Goal: Information Seeking & Learning: Learn about a topic

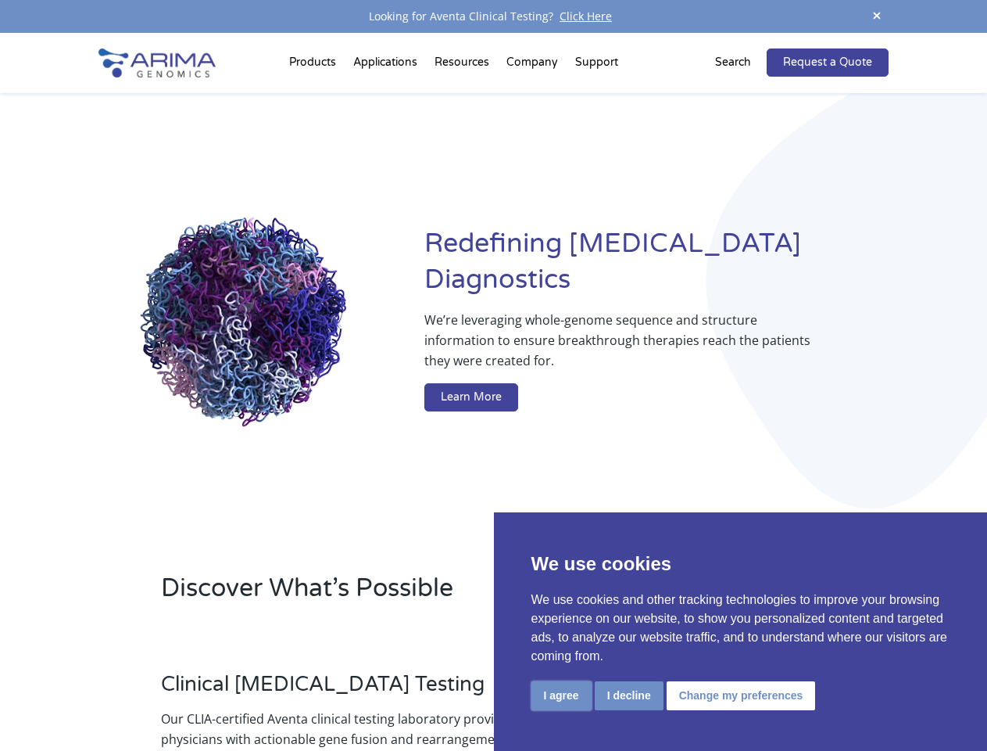
click at [561, 695] on button "I agree" at bounding box center [562, 695] width 60 height 29
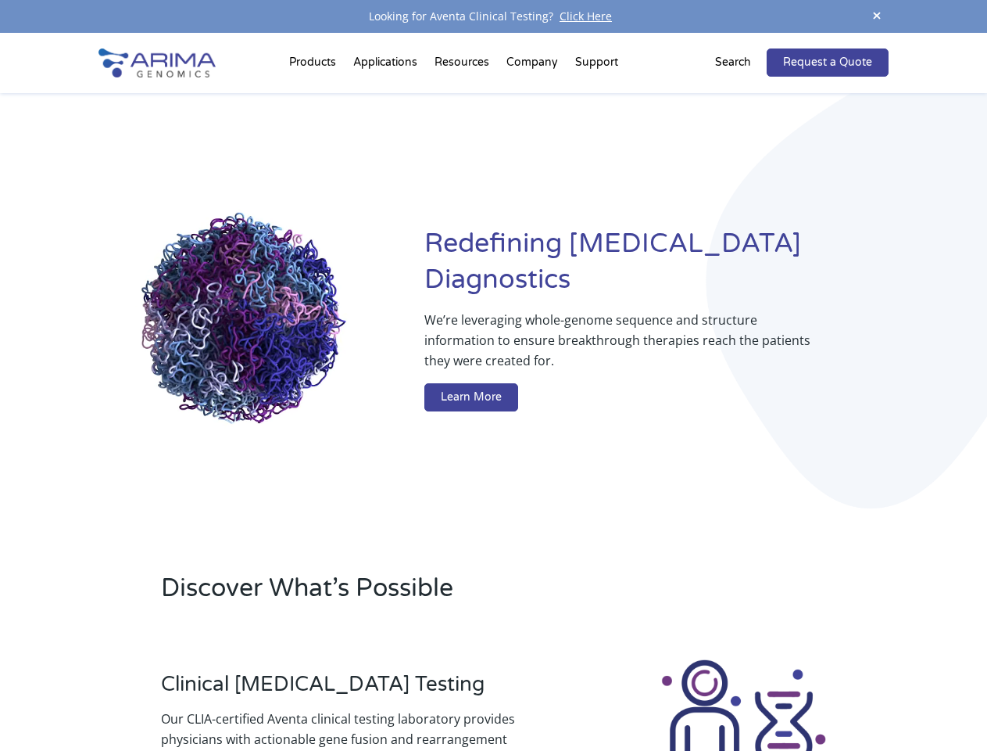
click at [629, 695] on div at bounding box center [744, 744] width 290 height 174
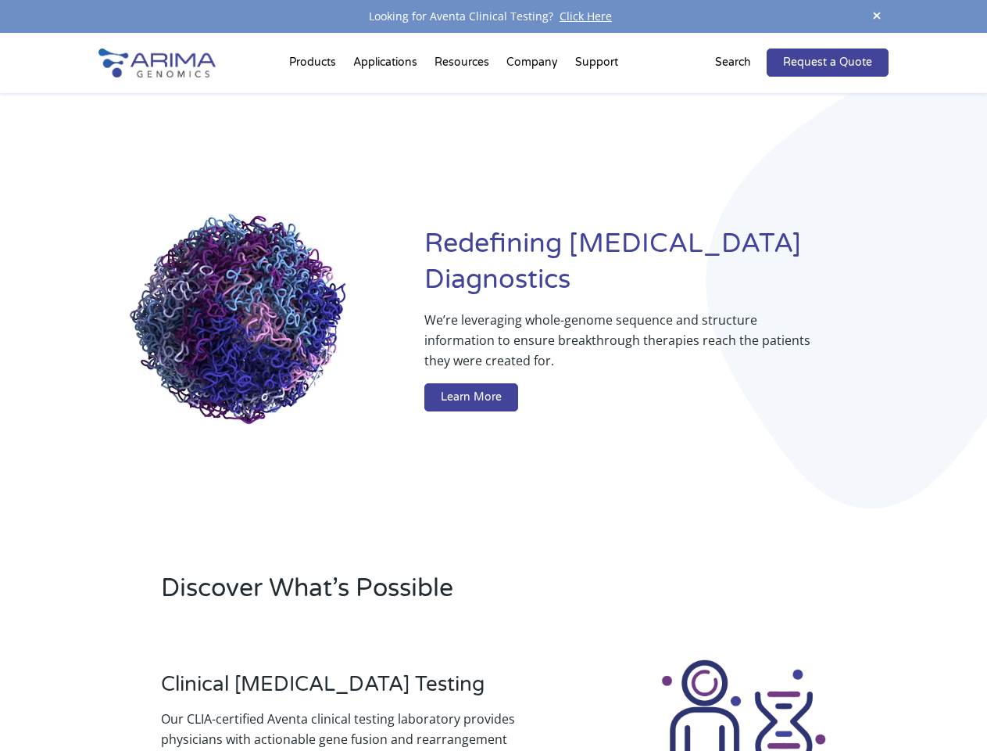
click at [739, 695] on img at bounding box center [744, 744] width 174 height 174
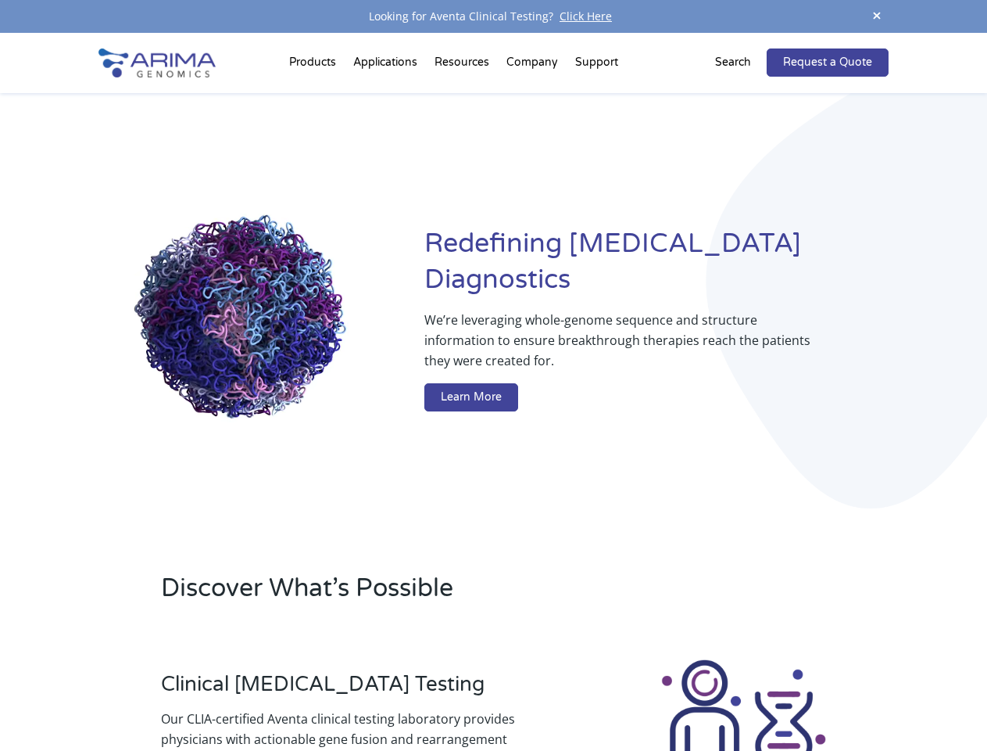
click at [877, 16] on span at bounding box center [876, 16] width 23 height 21
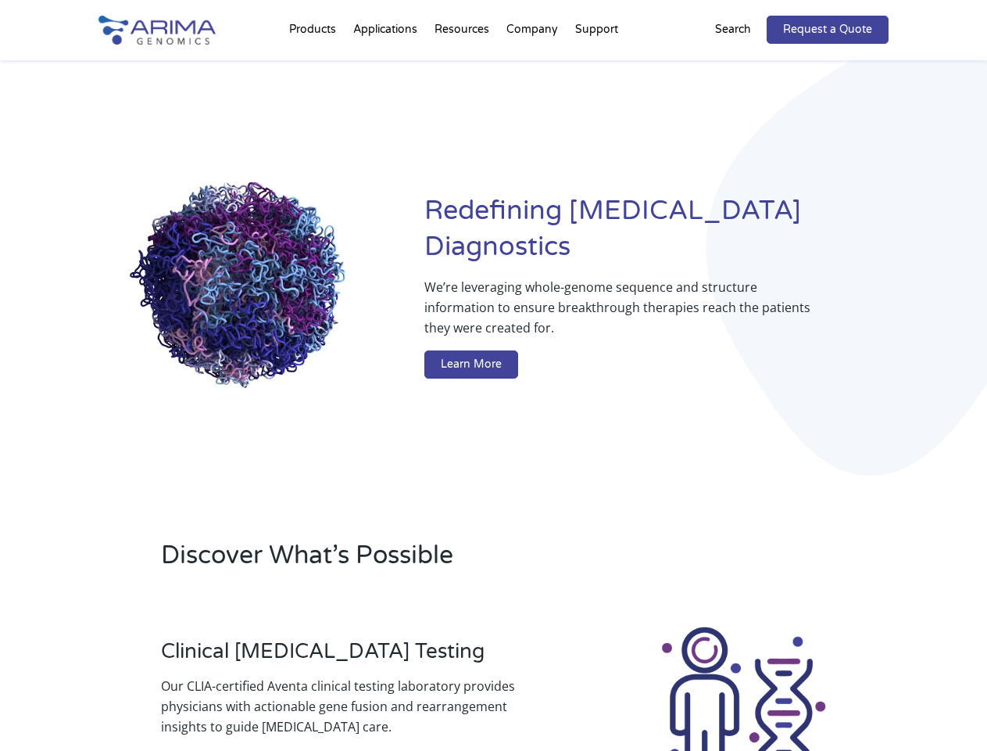
click at [315, 66] on div "Redefining [MEDICAL_DATA] Diagnostics We’re leveraging whole-genome sequence an…" at bounding box center [494, 289] width 790 height 458
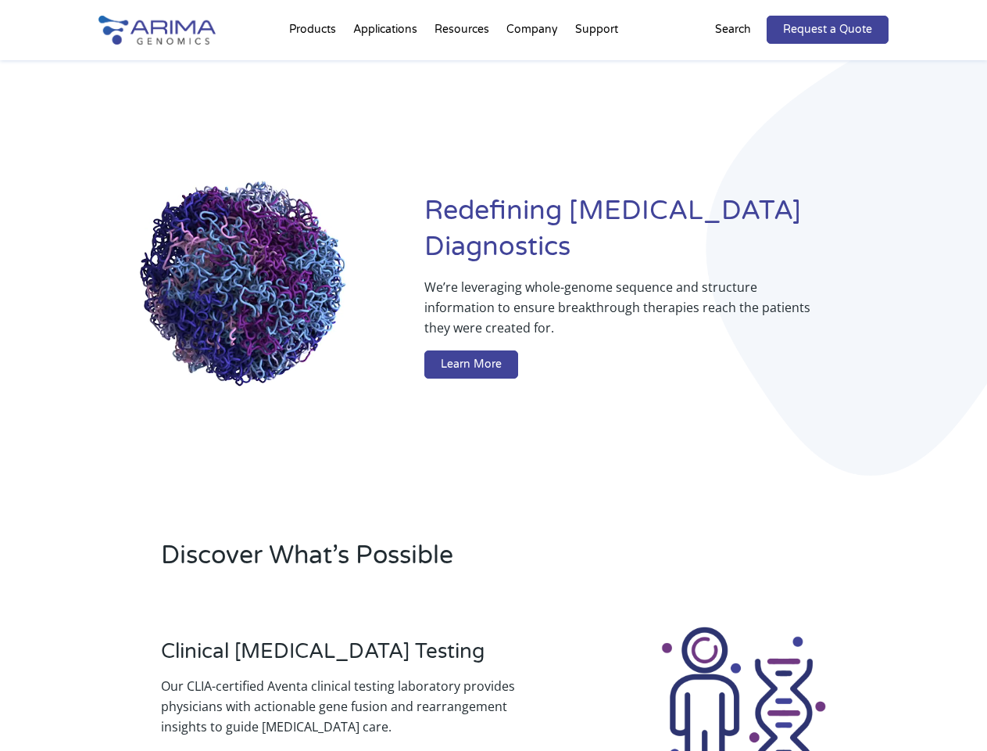
click at [464, 66] on div "Redefining [MEDICAL_DATA] Diagnostics We’re leveraging whole-genome sequence an…" at bounding box center [494, 289] width 790 height 458
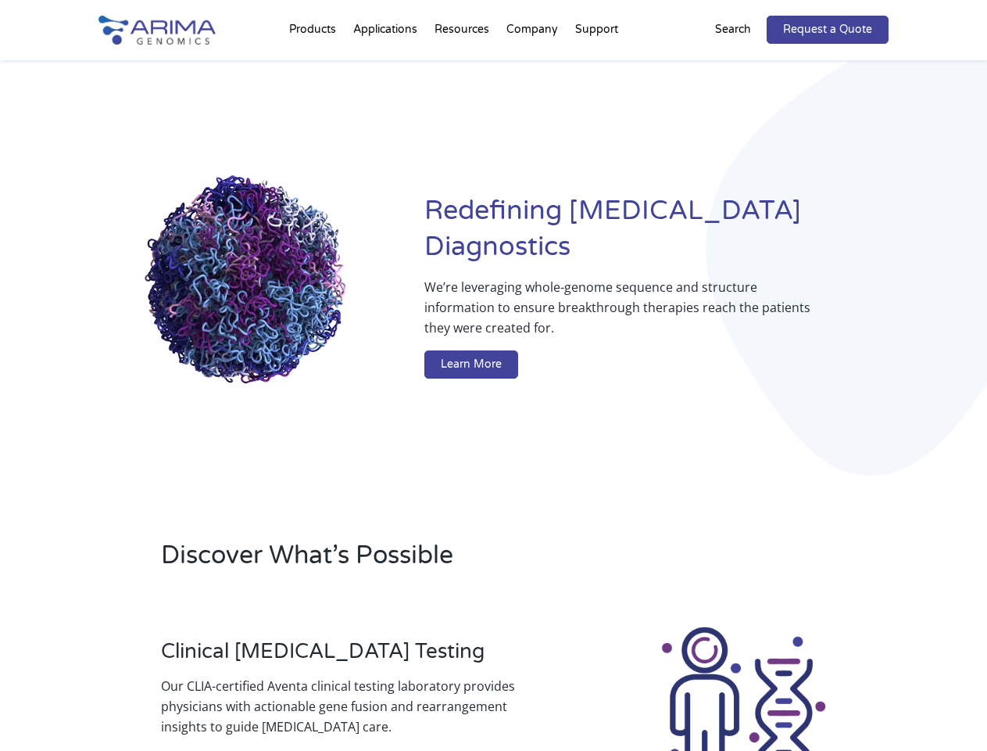
click at [533, 66] on div "Redefining [MEDICAL_DATA] Diagnostics We’re leveraging whole-genome sequence an…" at bounding box center [494, 289] width 790 height 458
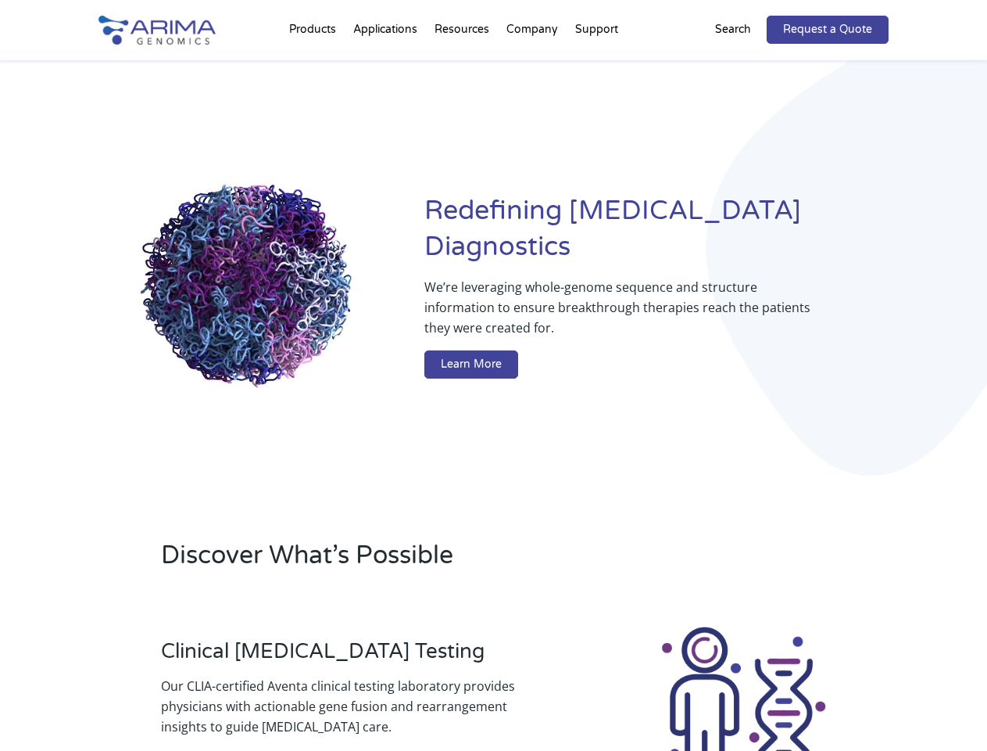
click at [597, 66] on div "Redefining [MEDICAL_DATA] Diagnostics We’re leveraging whole-genome sequence an…" at bounding box center [494, 289] width 790 height 458
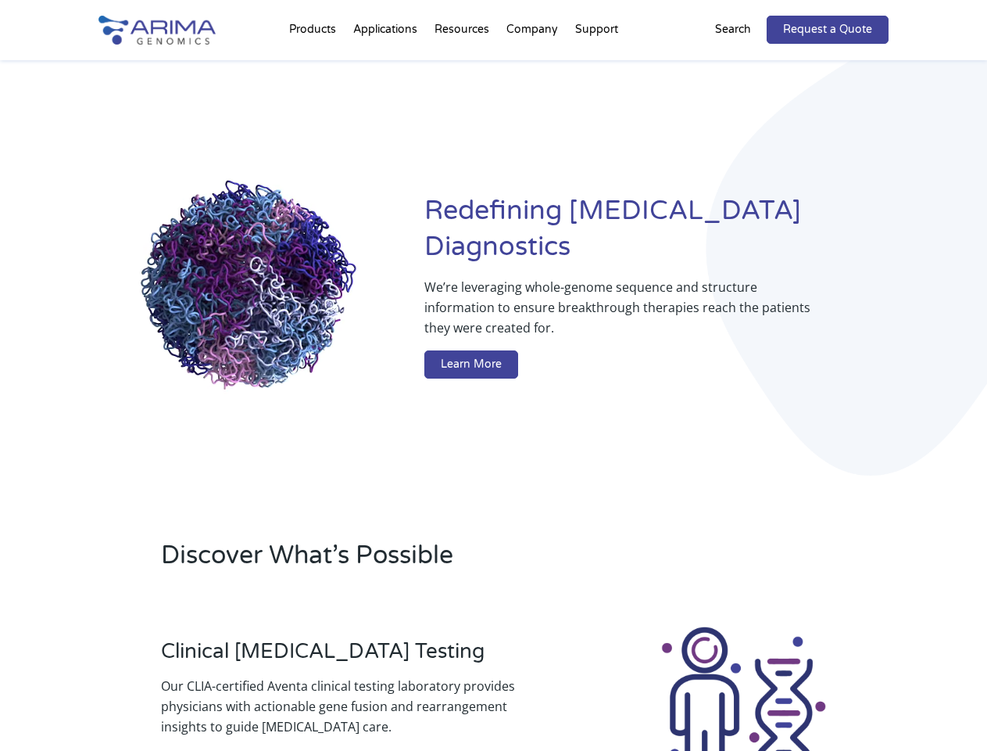
click at [743, 63] on div "Redefining [MEDICAL_DATA] Diagnostics We’re leveraging whole-genome sequence an…" at bounding box center [494, 289] width 790 height 458
